Goal: Task Accomplishment & Management: Use online tool/utility

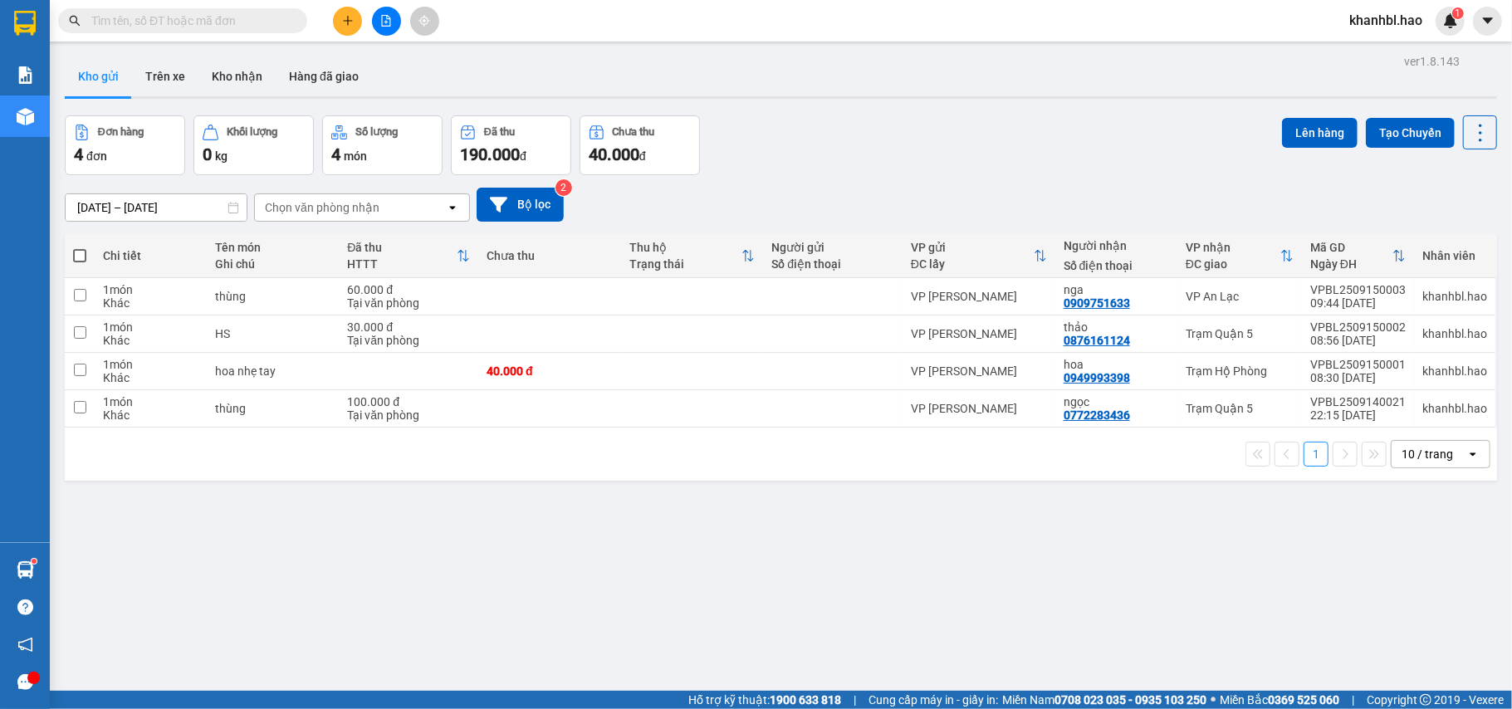
click at [97, 71] on button "Kho gửi" at bounding box center [98, 76] width 67 height 40
drag, startPoint x: 97, startPoint y: 71, endPoint x: 121, endPoint y: 98, distance: 36.5
click at [98, 71] on button "Kho gửi" at bounding box center [98, 76] width 67 height 40
click at [1360, 300] on icon at bounding box center [1366, 297] width 12 height 12
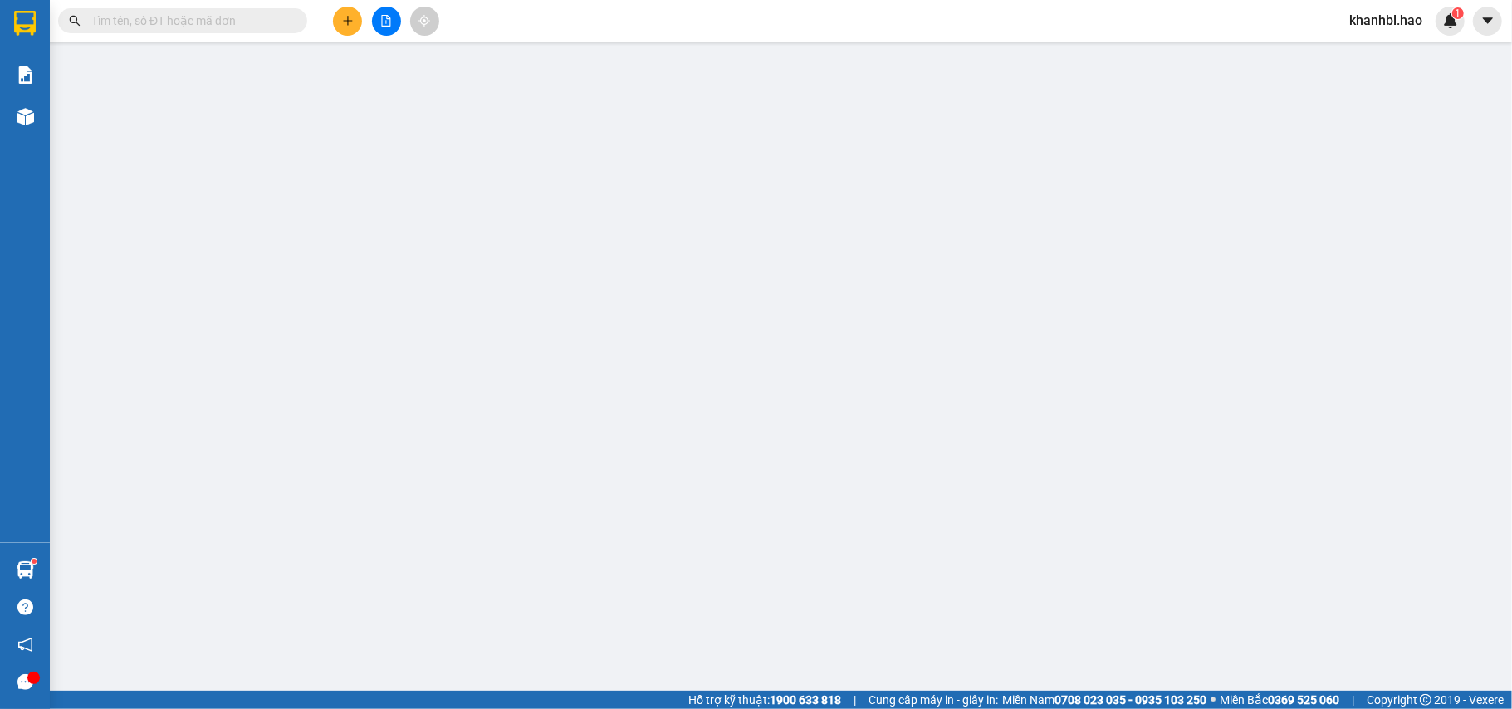
type input "0909751633"
type input "nga"
type input "60.000"
type input "0"
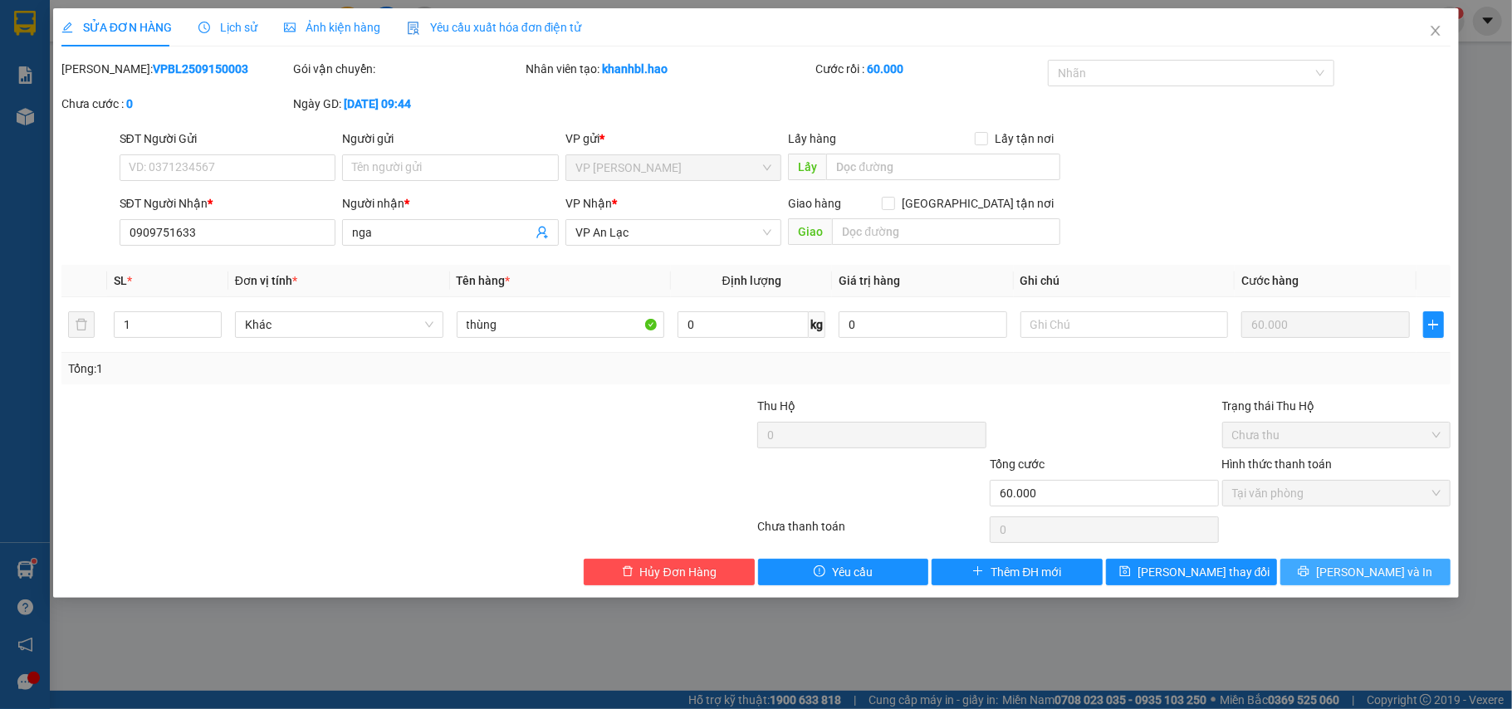
click at [1362, 572] on span "[PERSON_NAME] và In" at bounding box center [1374, 572] width 116 height 18
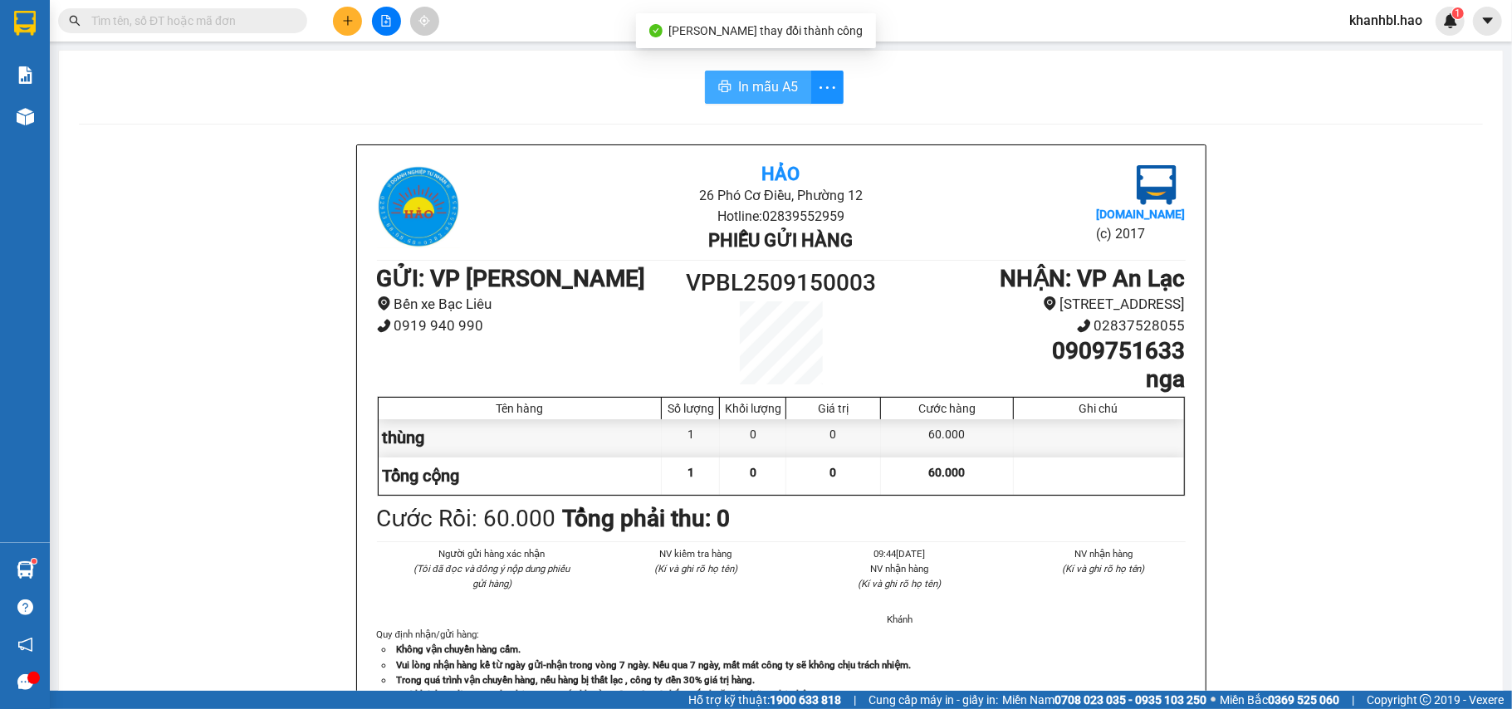
click at [775, 86] on span "In mẫu A5" at bounding box center [768, 86] width 60 height 21
